Goal: Information Seeking & Learning: Learn about a topic

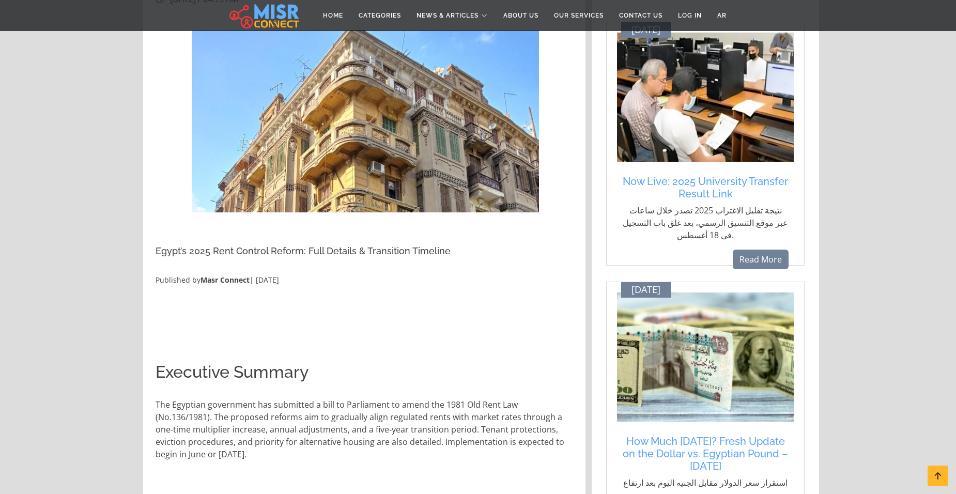
scroll to position [207, 0]
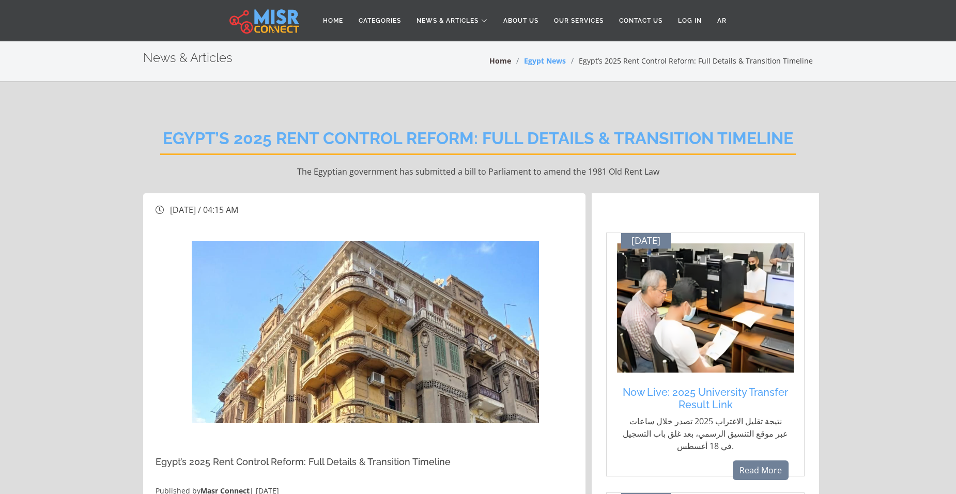
click at [505, 62] on link "Home" at bounding box center [500, 61] width 22 height 10
